Goal: Transaction & Acquisition: Purchase product/service

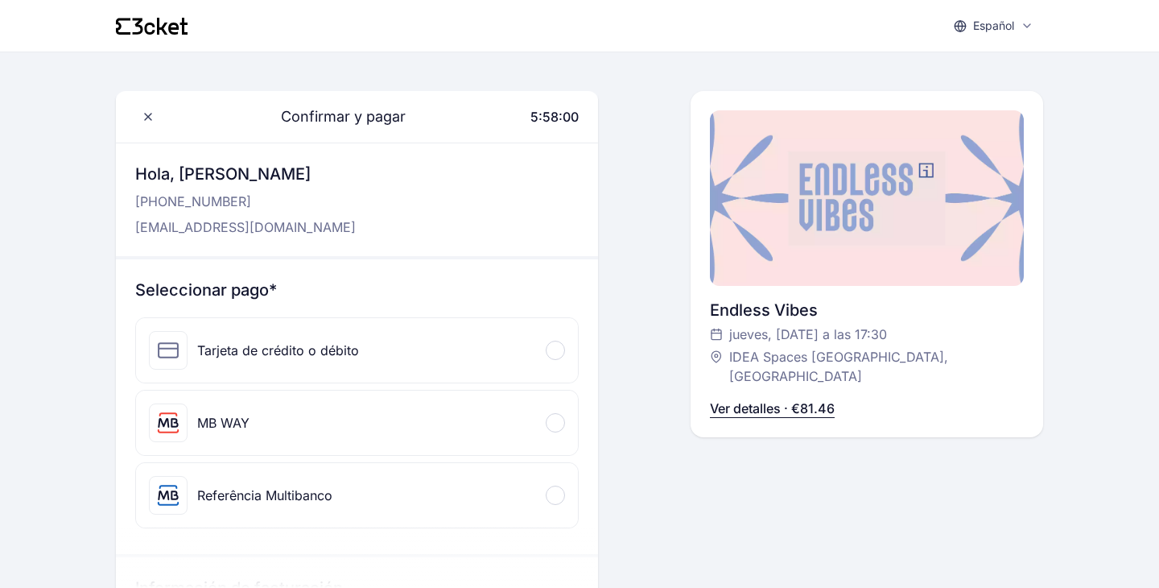
click at [97, 291] on div "Español English Português Català Español [DEMOGRAPHIC_DATA] Confirmar y pagar 5…" at bounding box center [579, 513] width 1159 height 1027
click at [350, 364] on div "Credit or debit card" at bounding box center [357, 350] width 442 height 64
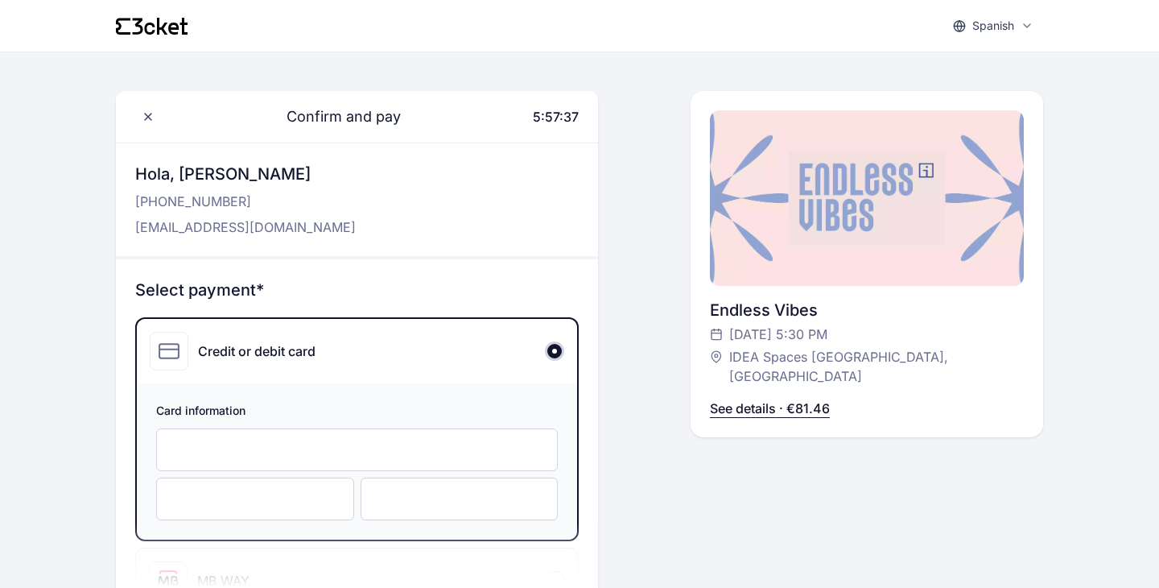
click at [749, 400] on font "See details · €81.46" at bounding box center [770, 408] width 120 height 16
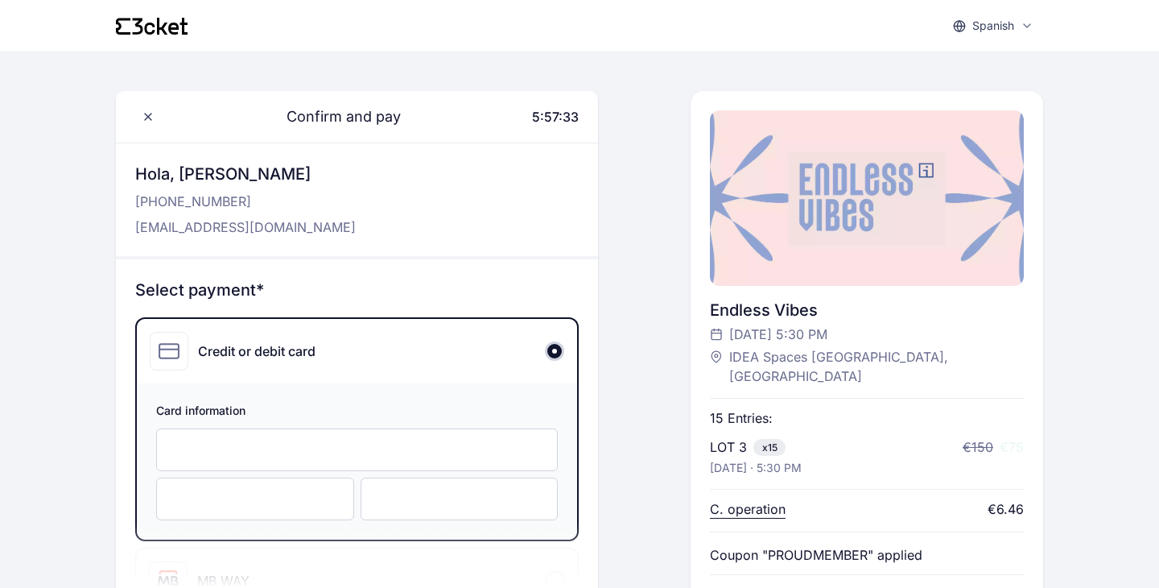
scroll to position [75, 0]
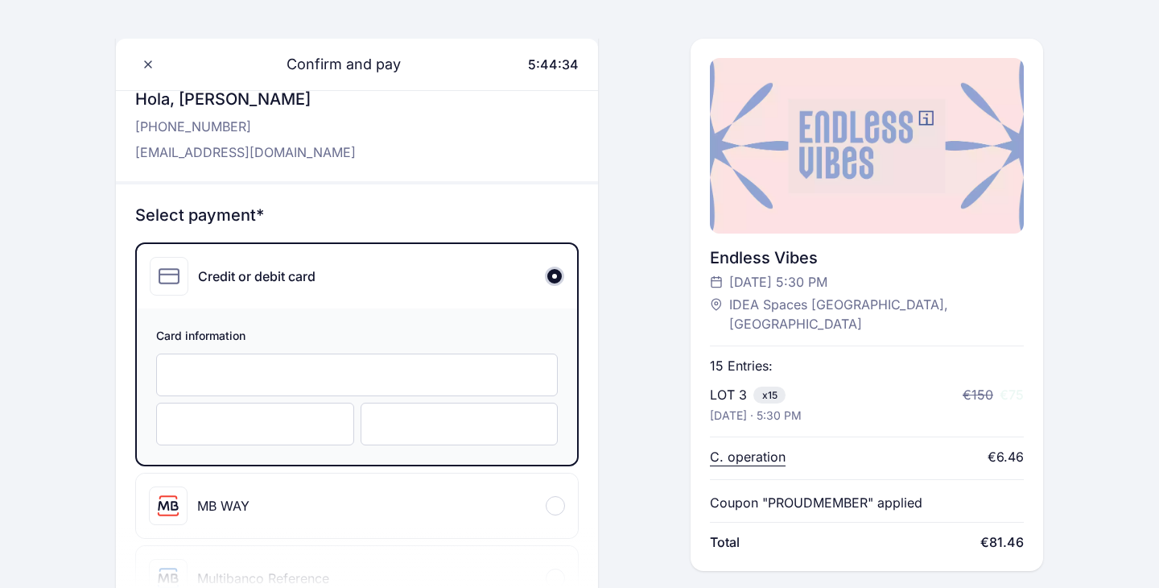
click at [845, 168] on div at bounding box center [867, 146] width 314 height 176
click at [770, 248] on div "Endless Vibes" at bounding box center [867, 257] width 314 height 23
click at [761, 262] on div "Endless Vibes" at bounding box center [867, 257] width 314 height 23
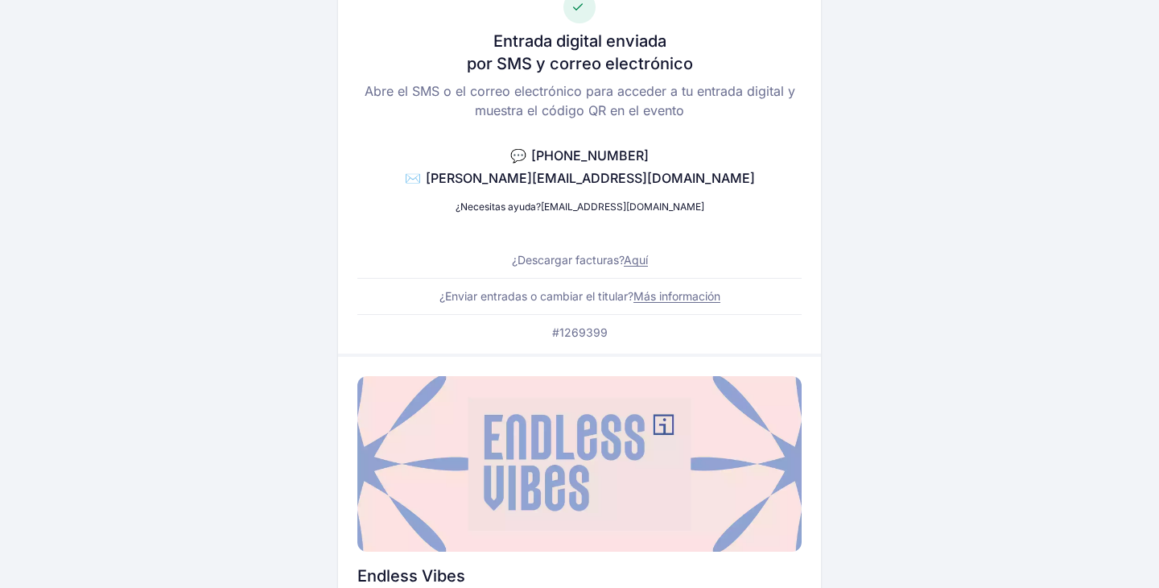
scroll to position [289, 0]
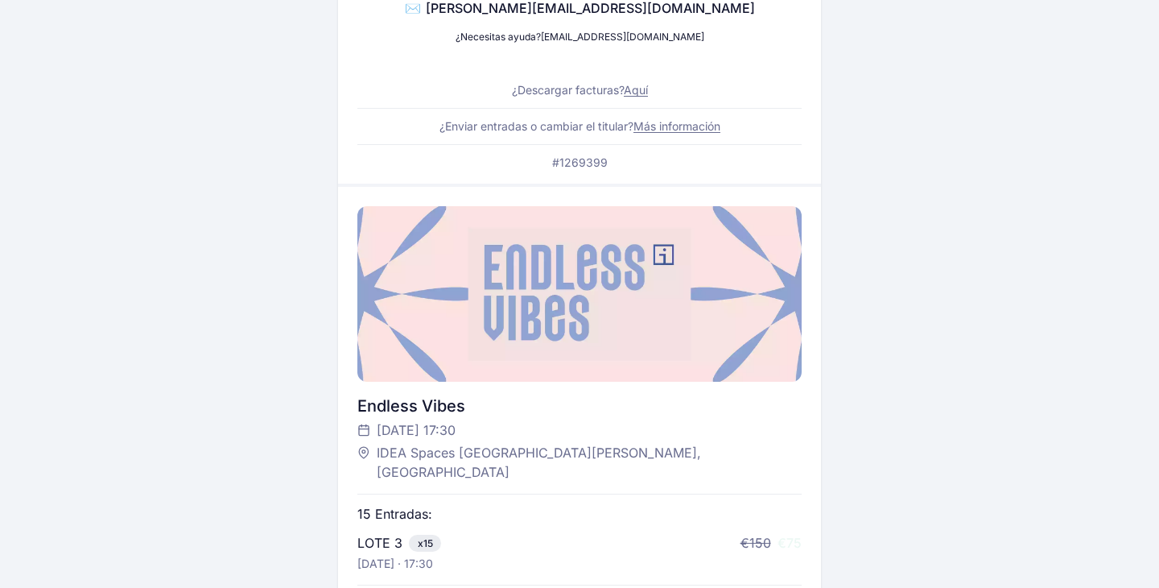
click at [585, 337] on div at bounding box center [579, 294] width 444 height 176
click at [381, 411] on div "Endless Vibes" at bounding box center [579, 405] width 444 height 23
copy div "Endless Vibes"
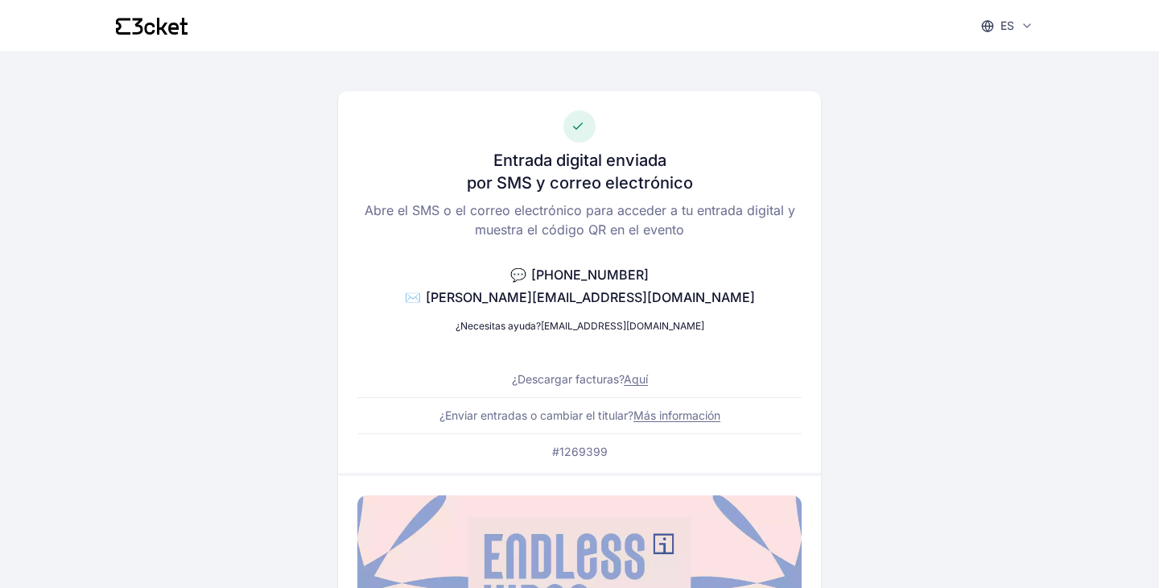
scroll to position [746, 0]
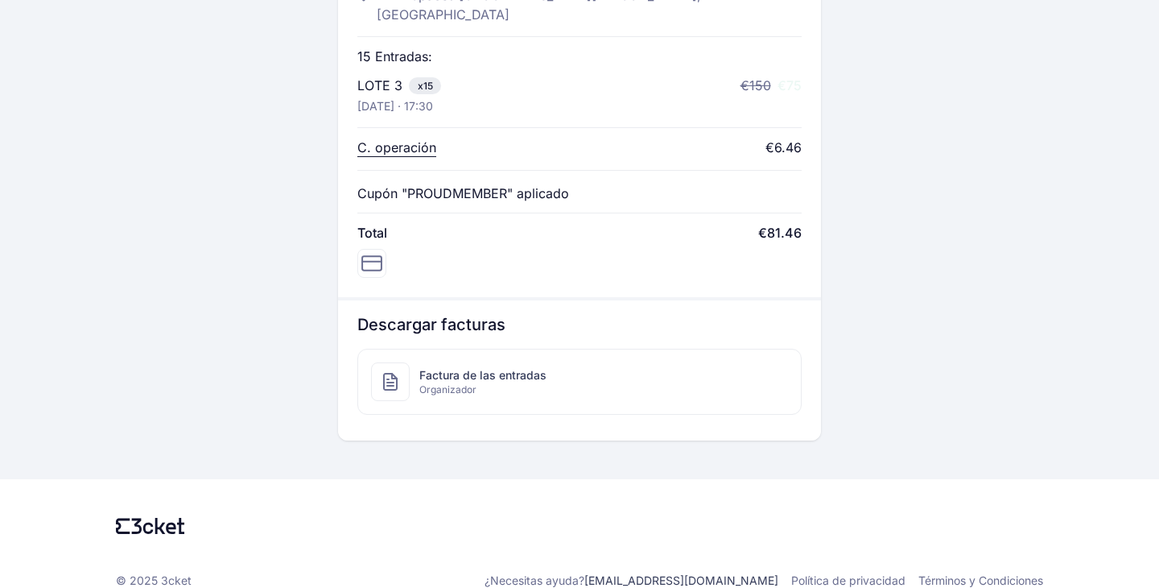
click at [467, 367] on span "Factura de las entradas" at bounding box center [482, 375] width 127 height 16
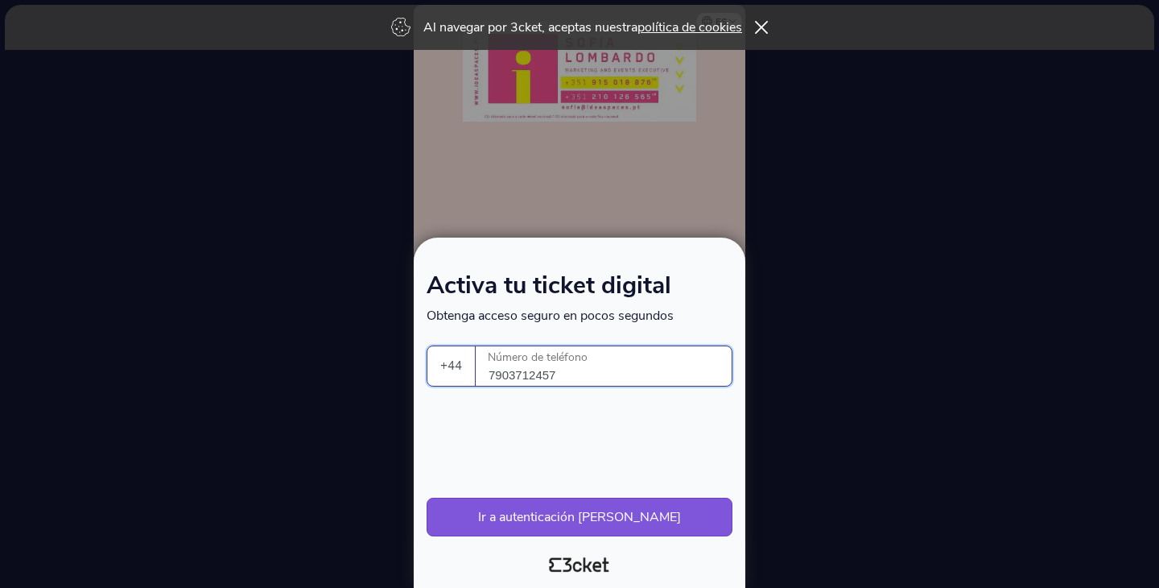
select select "44"
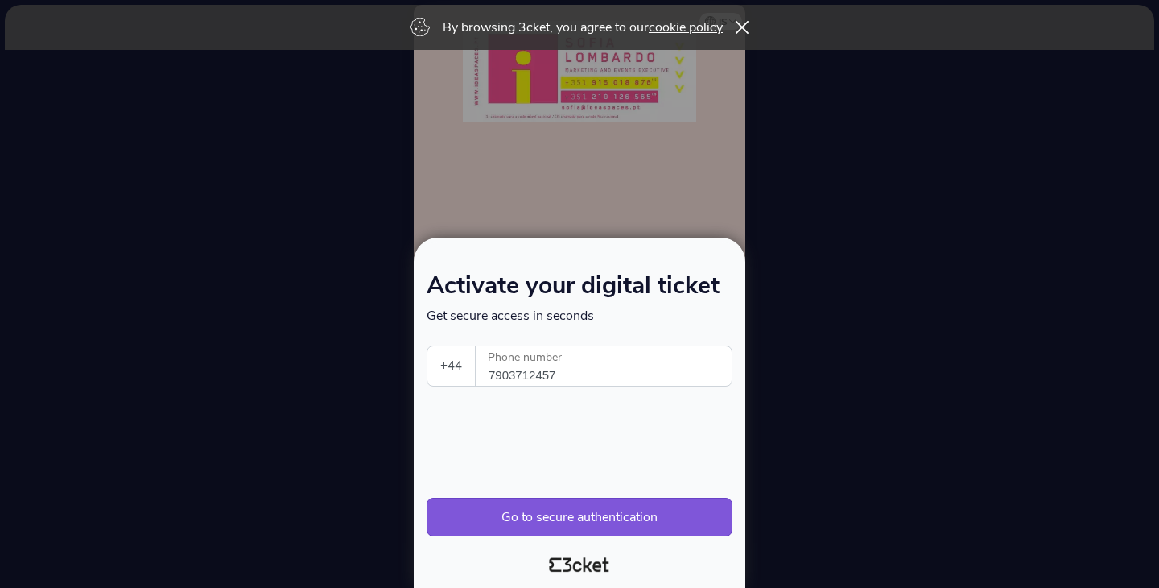
click at [795, 189] on div at bounding box center [579, 294] width 1159 height 588
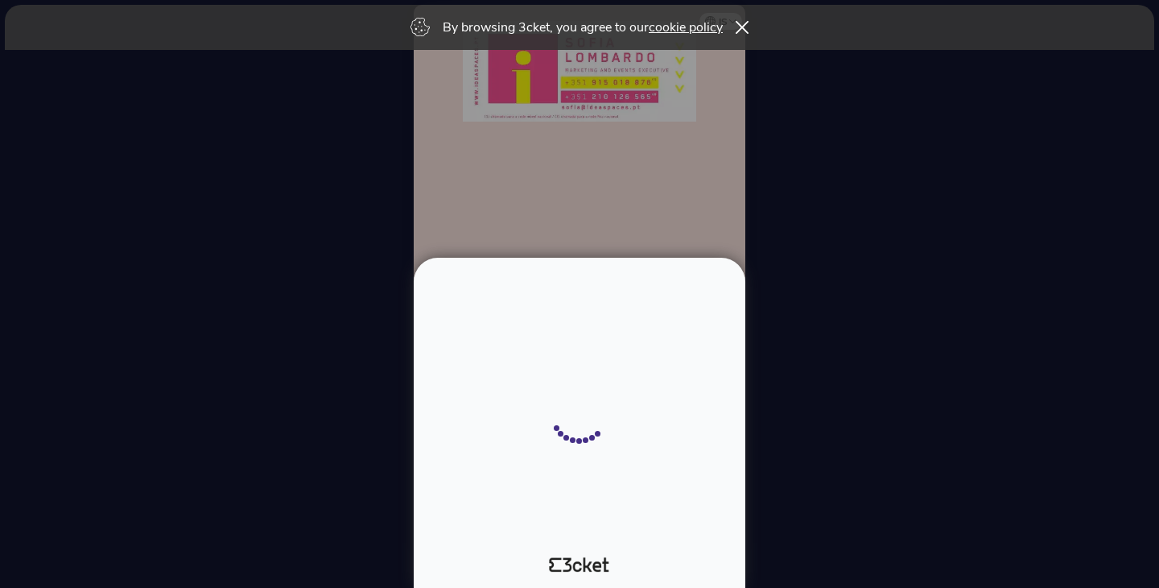
select select "44"
